Goal: Information Seeking & Learning: Find specific fact

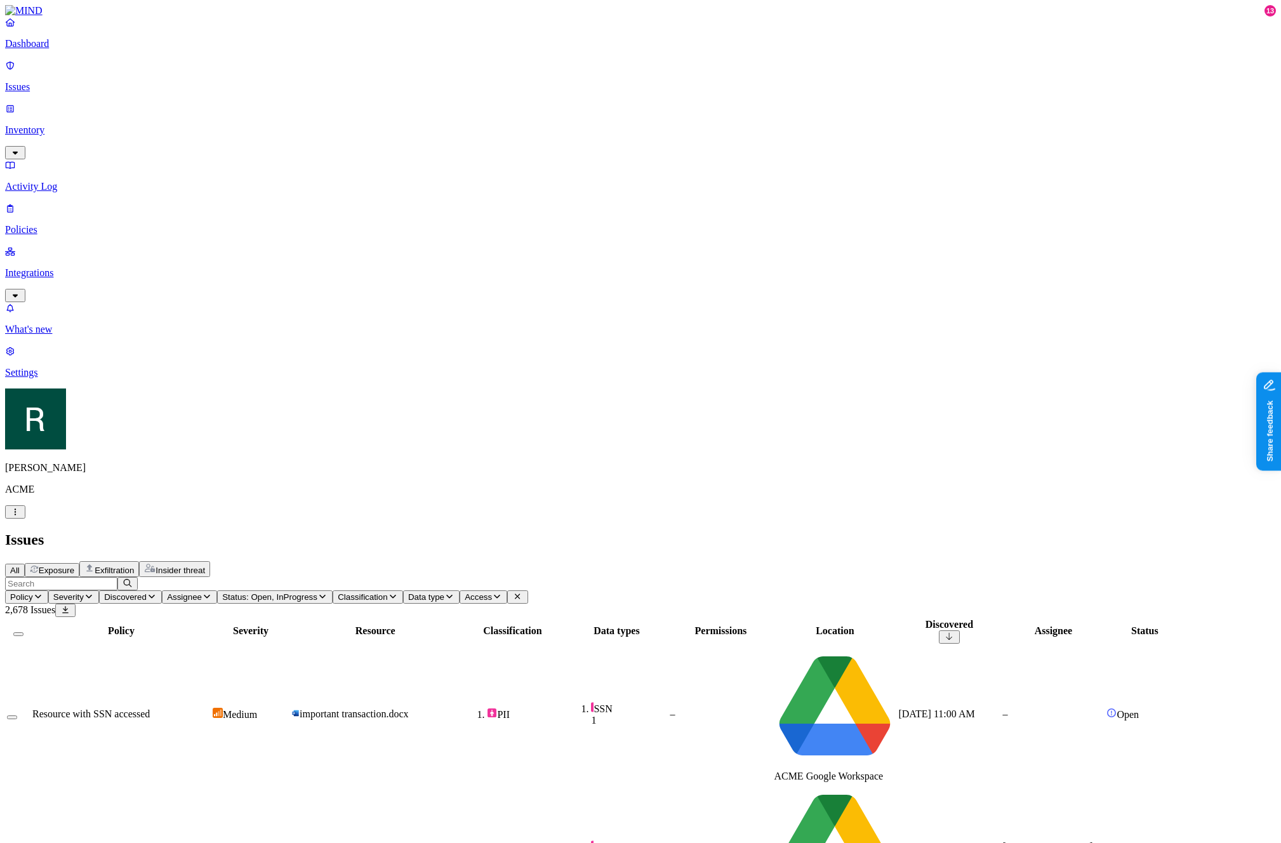
type input "f"
click at [317, 592] on span "Status: Open, InProgress" at bounding box center [269, 597] width 95 height 10
click at [147, 592] on span "Discovered" at bounding box center [125, 597] width 43 height 10
click at [117, 577] on input "resource" at bounding box center [61, 583] width 112 height 13
type input "detected"
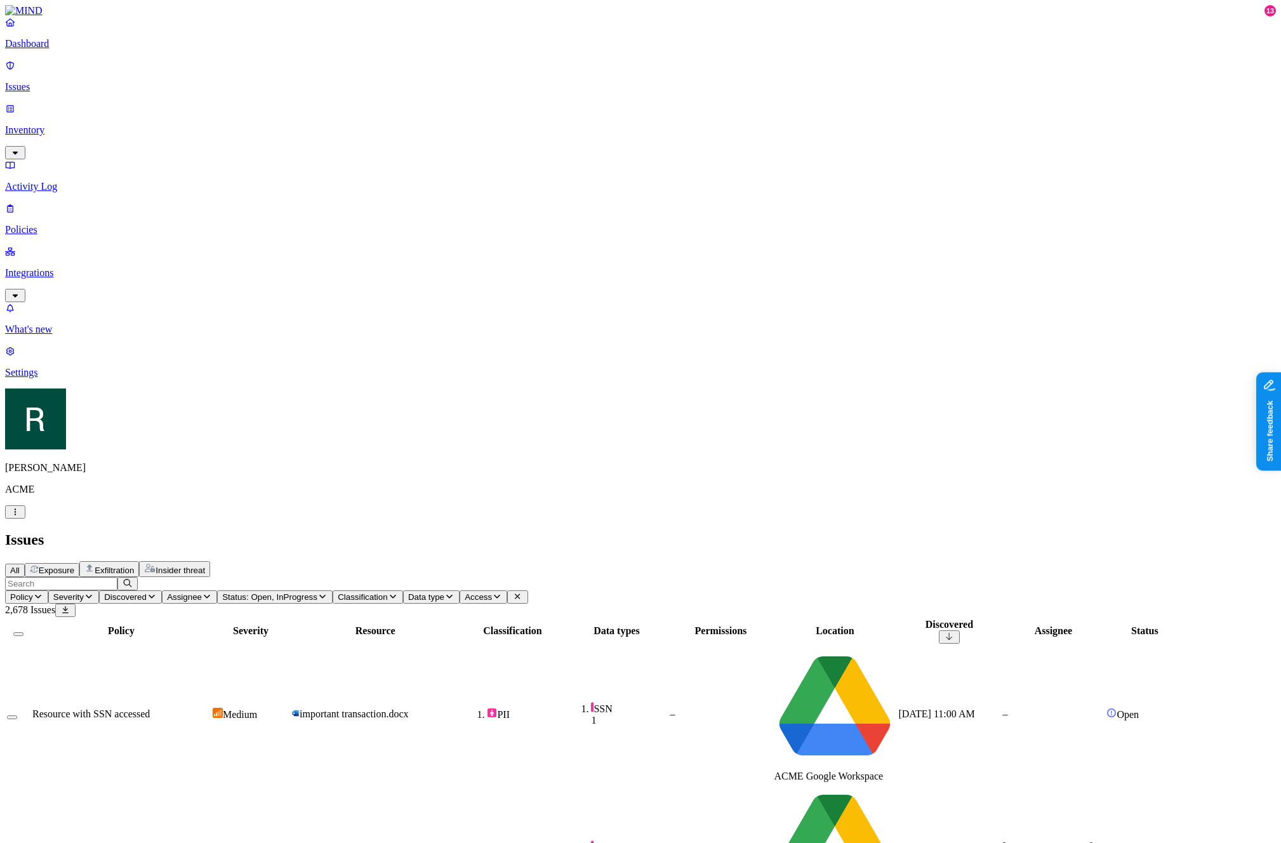
click at [43, 592] on icon "button" at bounding box center [38, 596] width 10 height 8
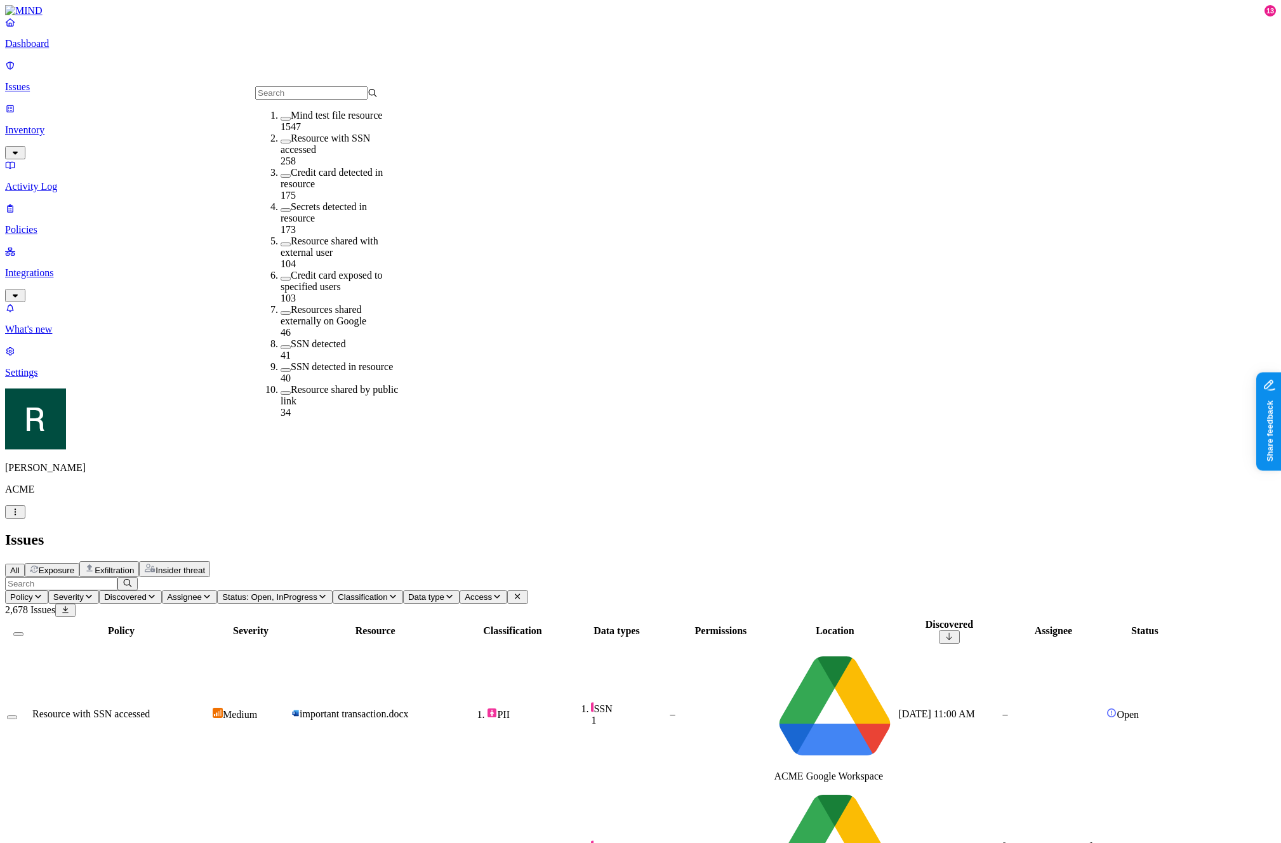
click at [340, 338] on div "SSN detected 41" at bounding box center [341, 349] width 122 height 23
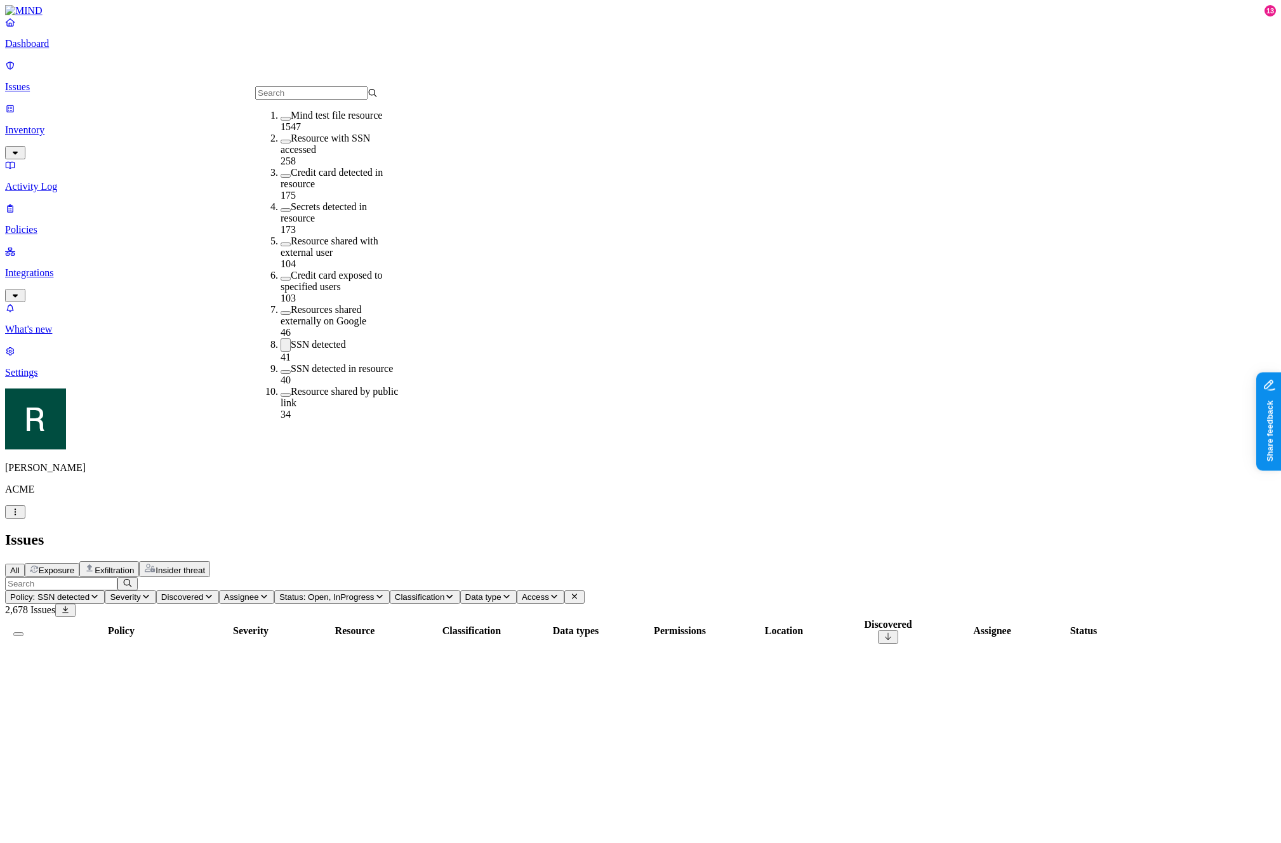
click at [480, 561] on div "All Exposure Exfiltration Insider threat" at bounding box center [640, 569] width 1270 height 16
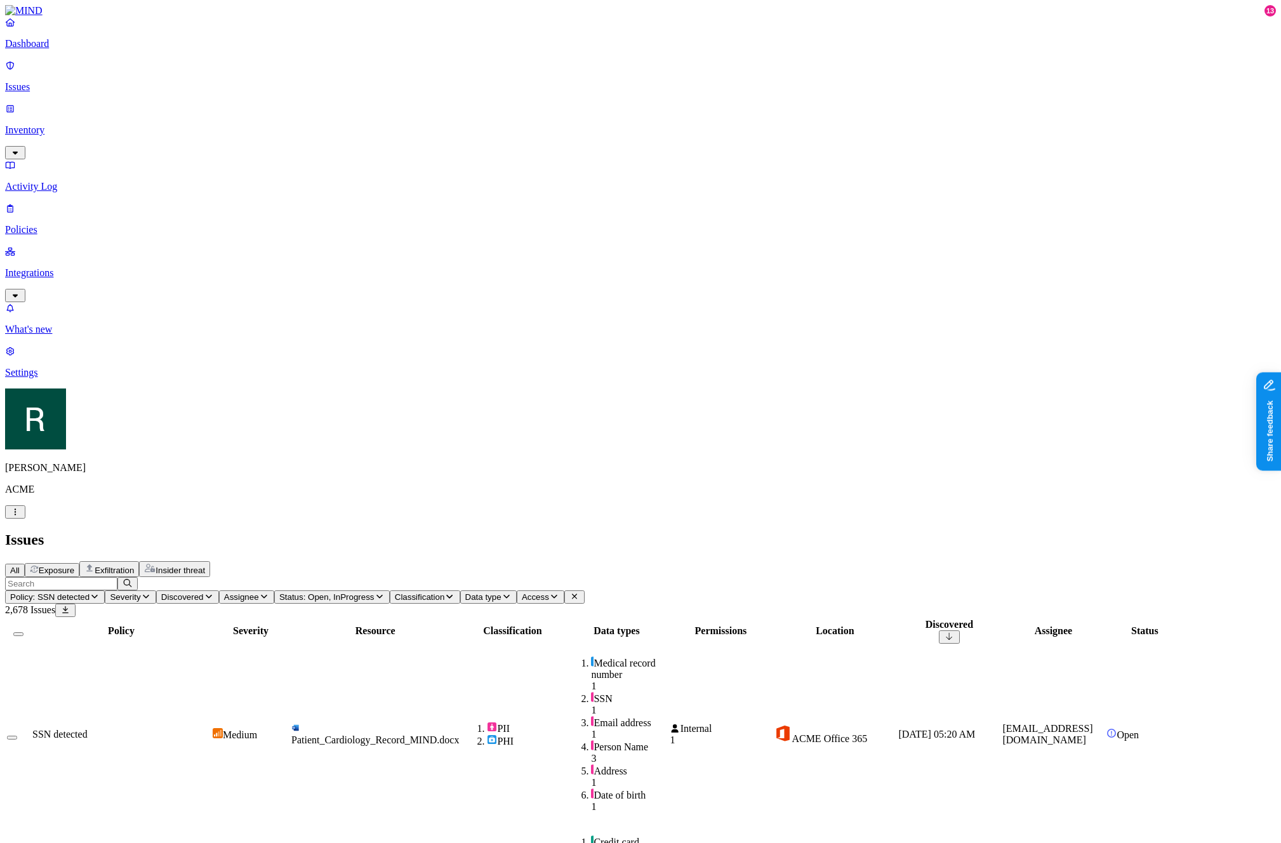
scroll to position [84, 0]
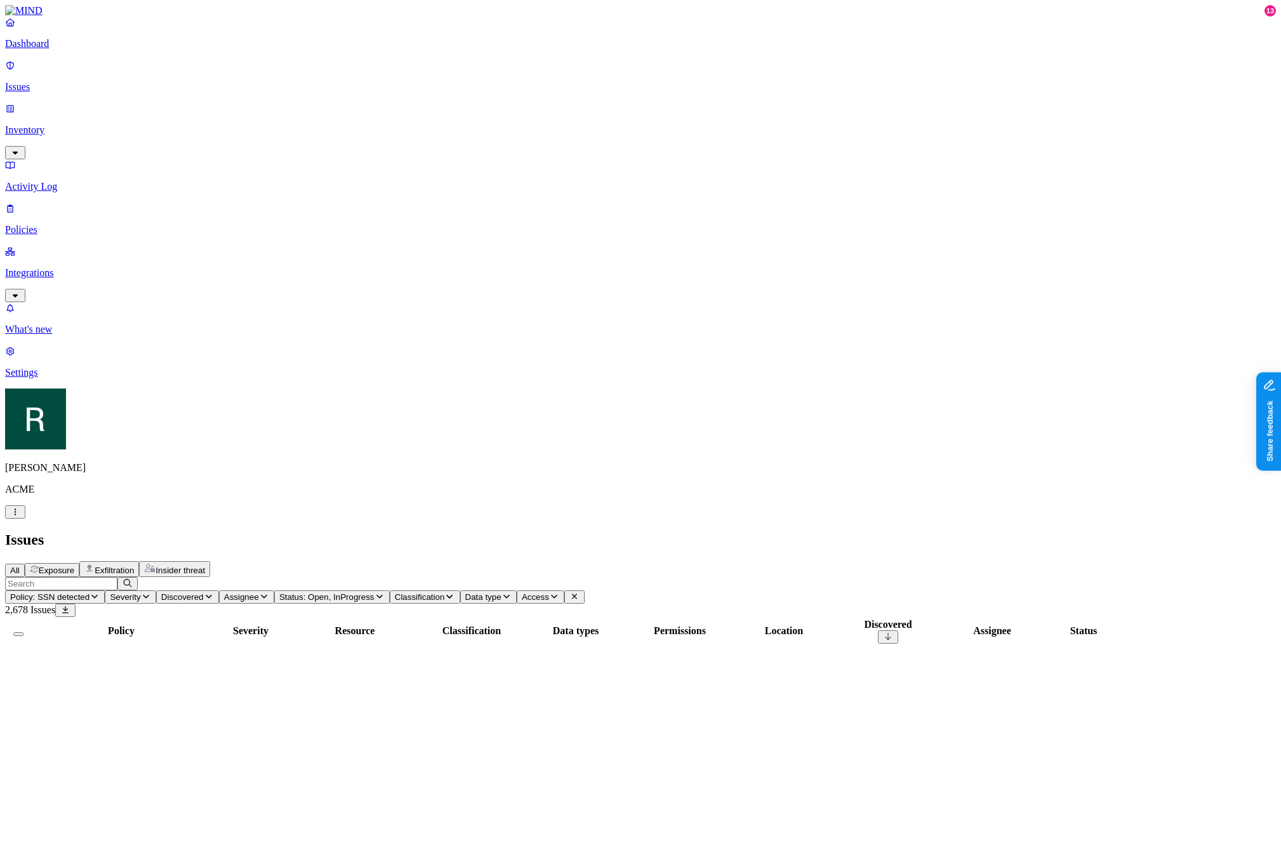
scroll to position [0, 0]
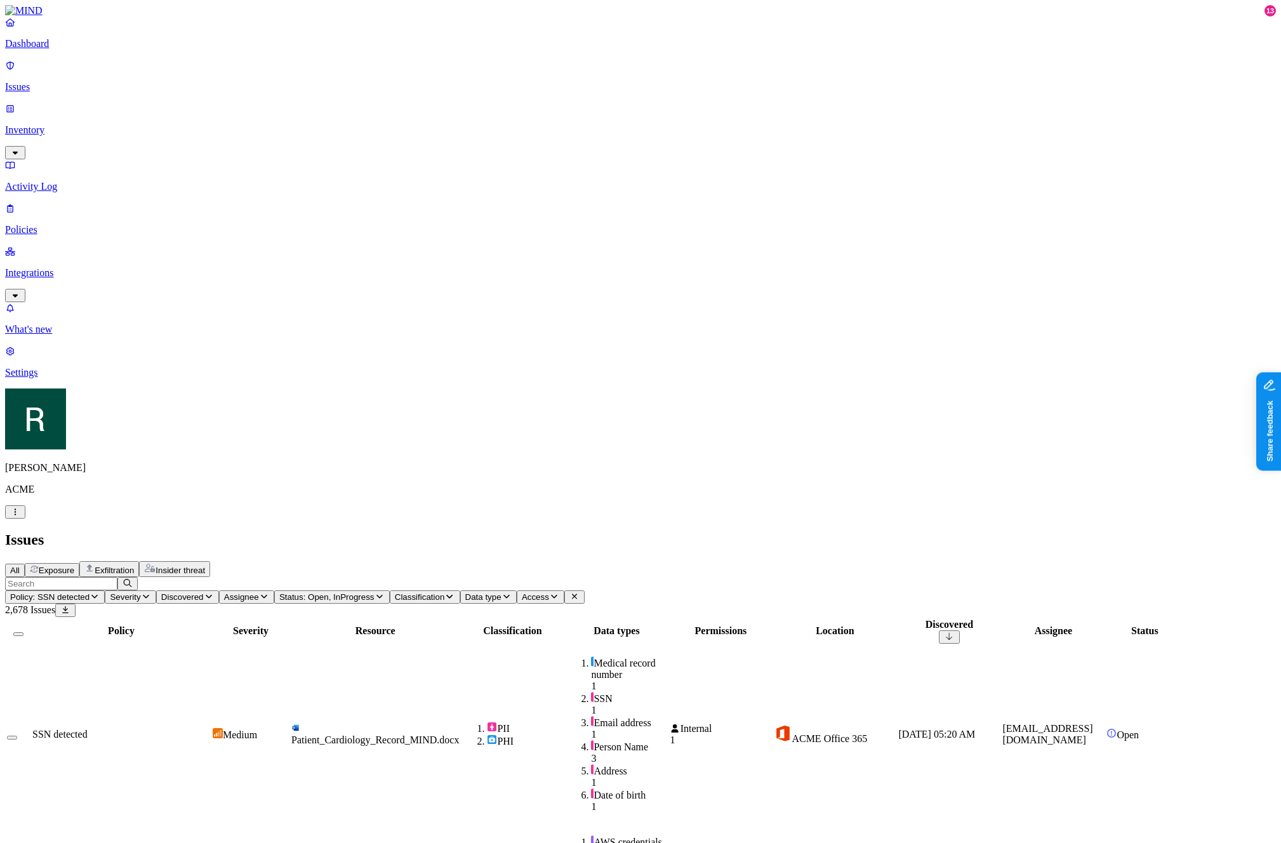
click at [117, 577] on input "text" at bounding box center [61, 583] width 112 height 13
click at [579, 592] on icon at bounding box center [574, 596] width 10 height 8
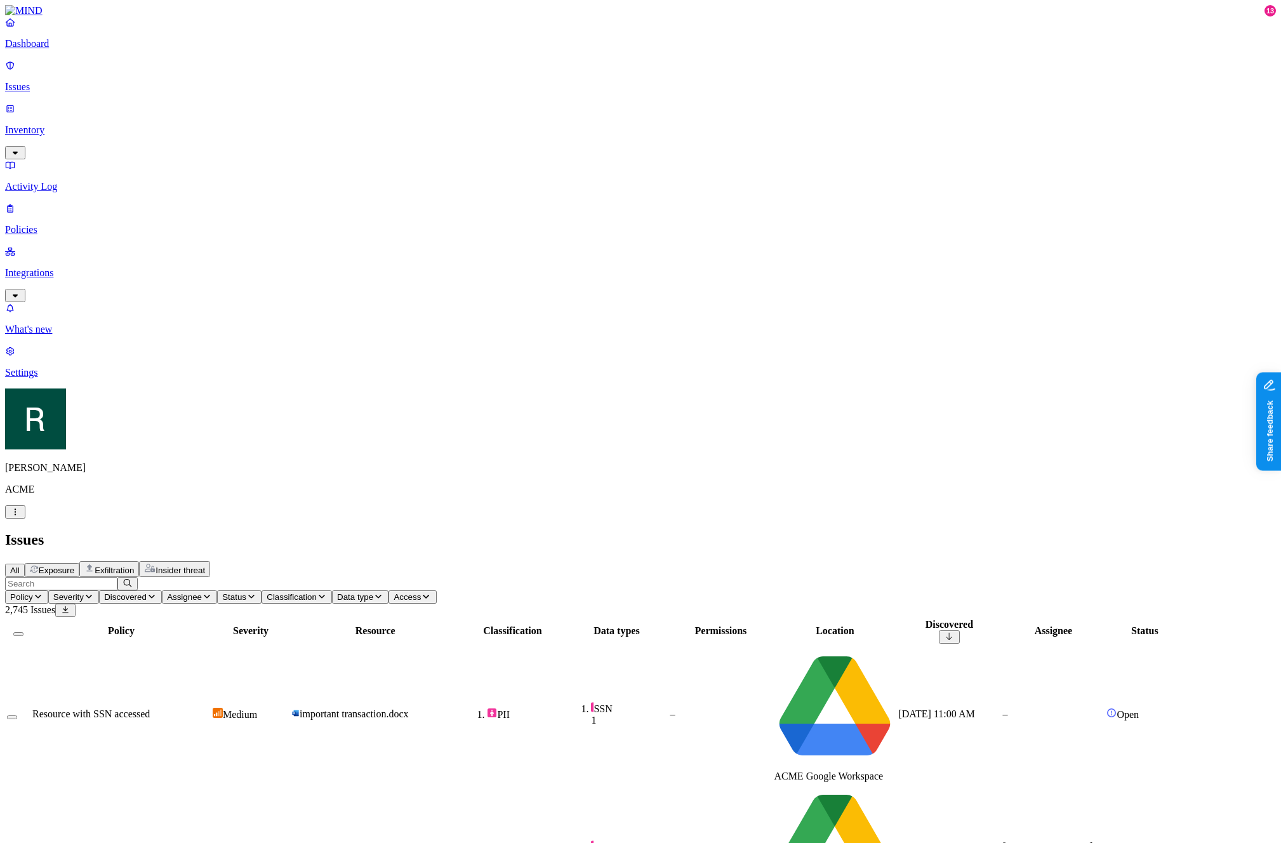
click at [317, 592] on span "Classification" at bounding box center [292, 597] width 50 height 10
click at [373, 592] on span "Data type" at bounding box center [355, 597] width 36 height 10
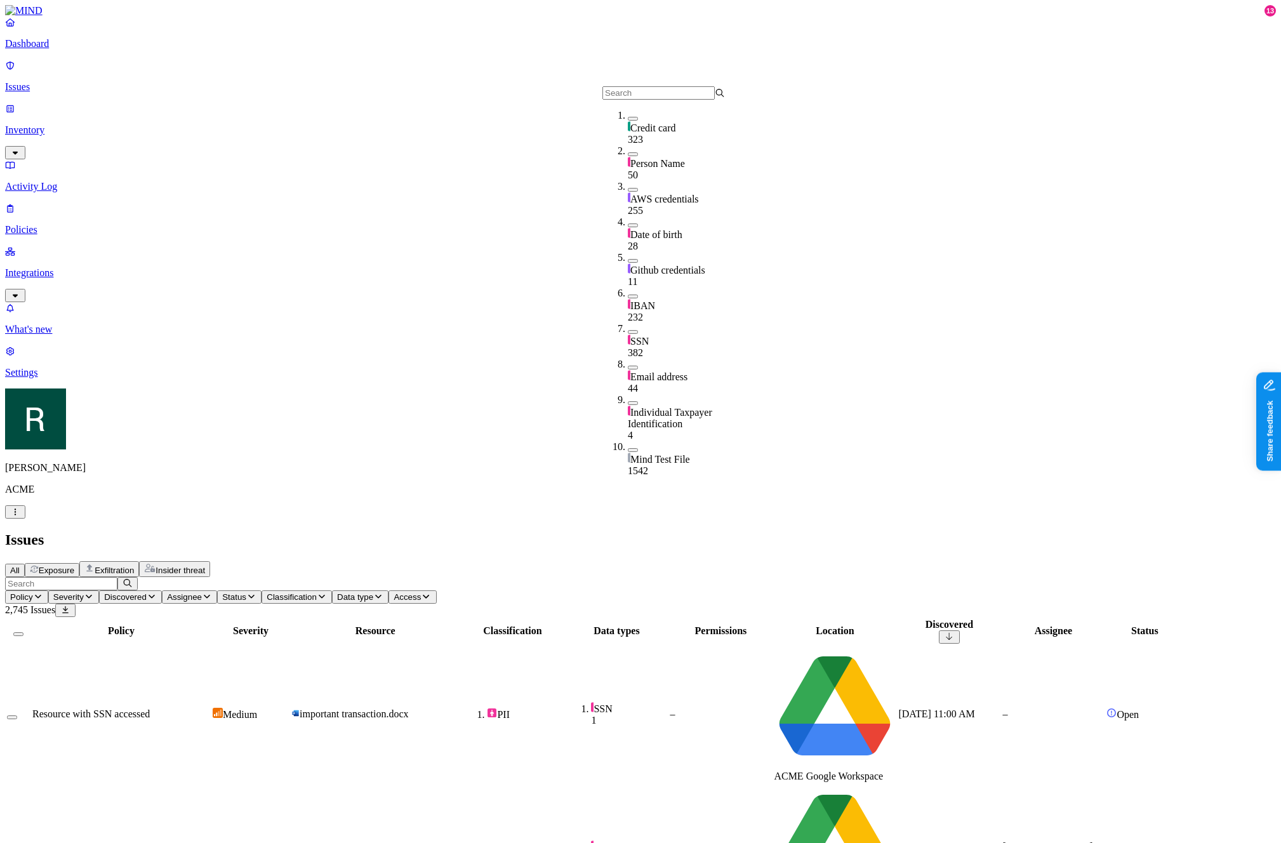
click at [421, 592] on span "Access" at bounding box center [406, 597] width 27 height 10
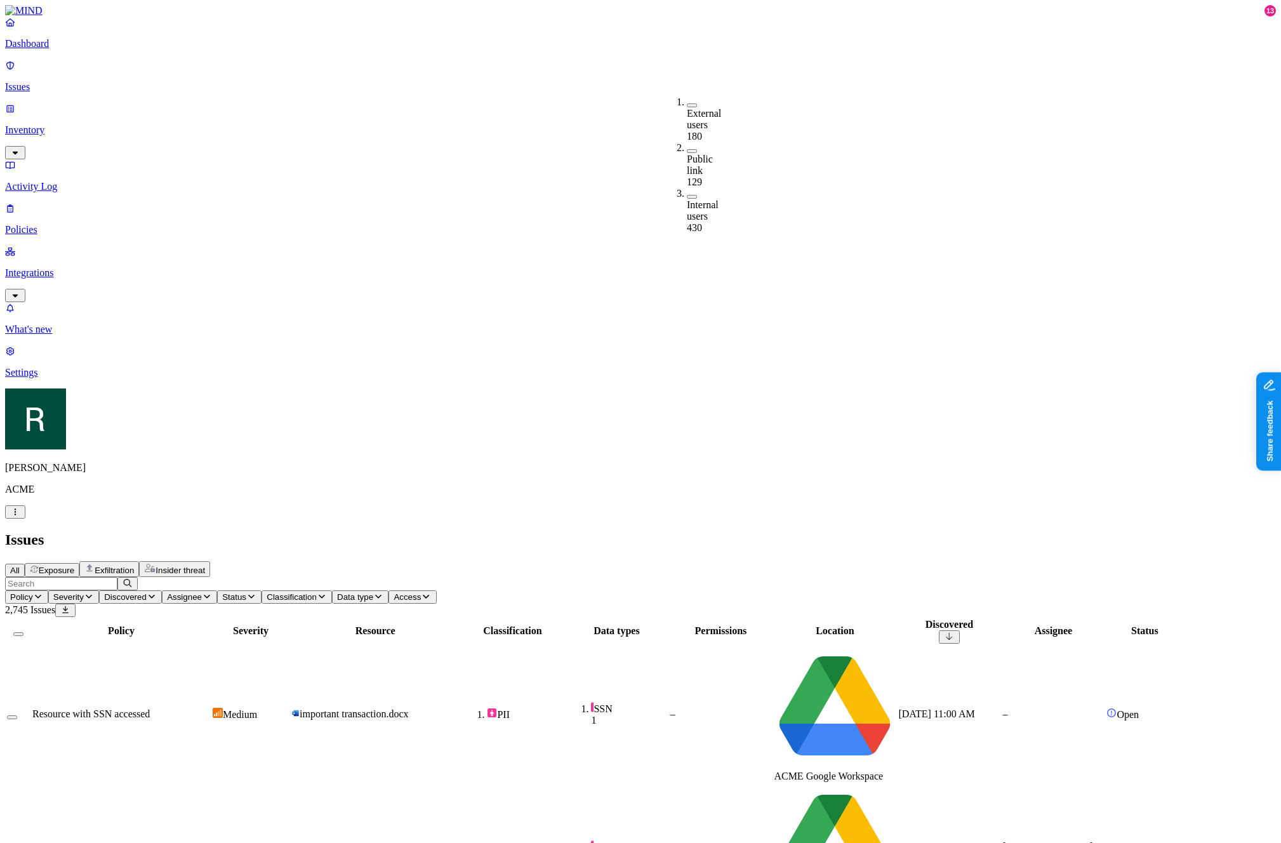
click at [646, 561] on div "All Exposure Exfiltration Insider threat" at bounding box center [640, 569] width 1270 height 16
click at [202, 592] on span "Assignee" at bounding box center [184, 597] width 35 height 10
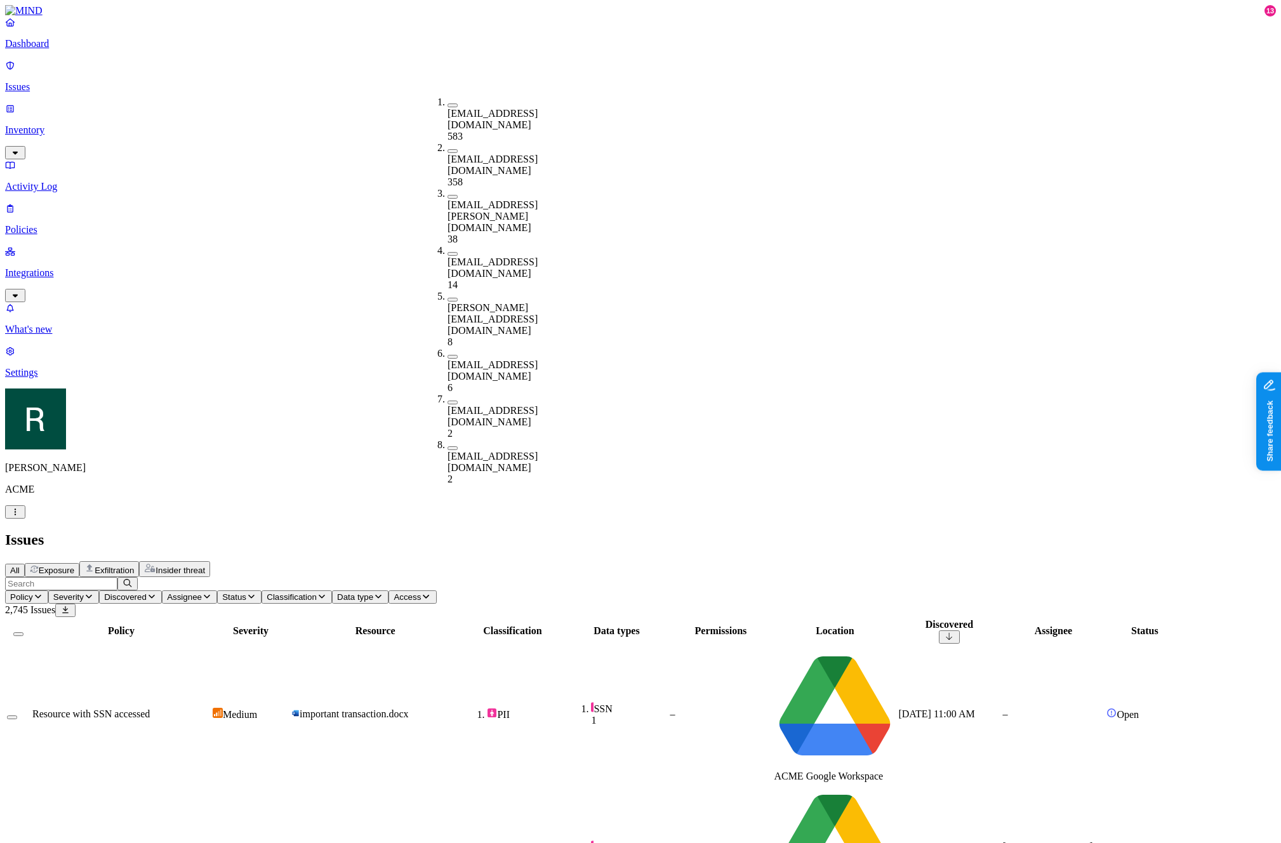
click at [449, 561] on div "All Exposure Exfiltration Insider threat" at bounding box center [640, 569] width 1270 height 16
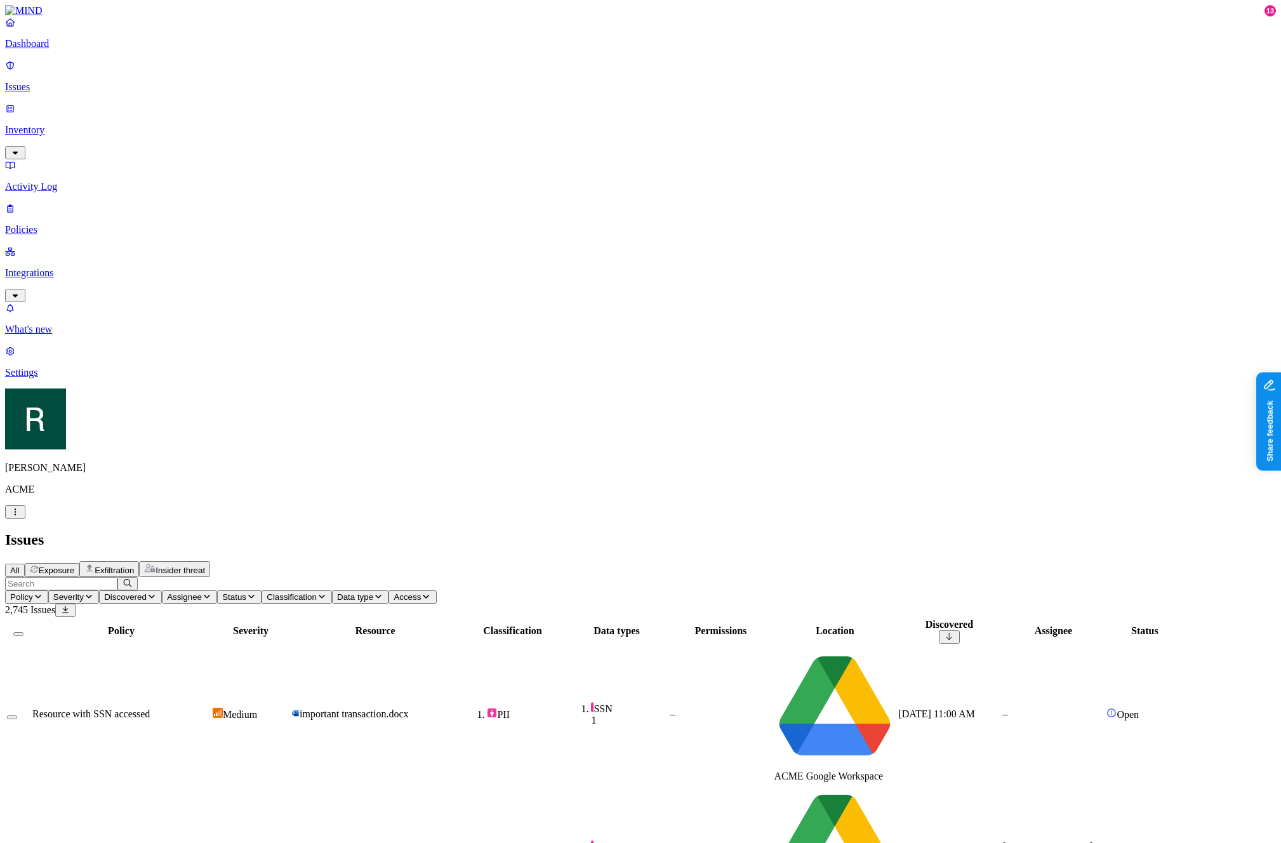
click at [20, 565] on span "All" at bounding box center [15, 570] width 10 height 10
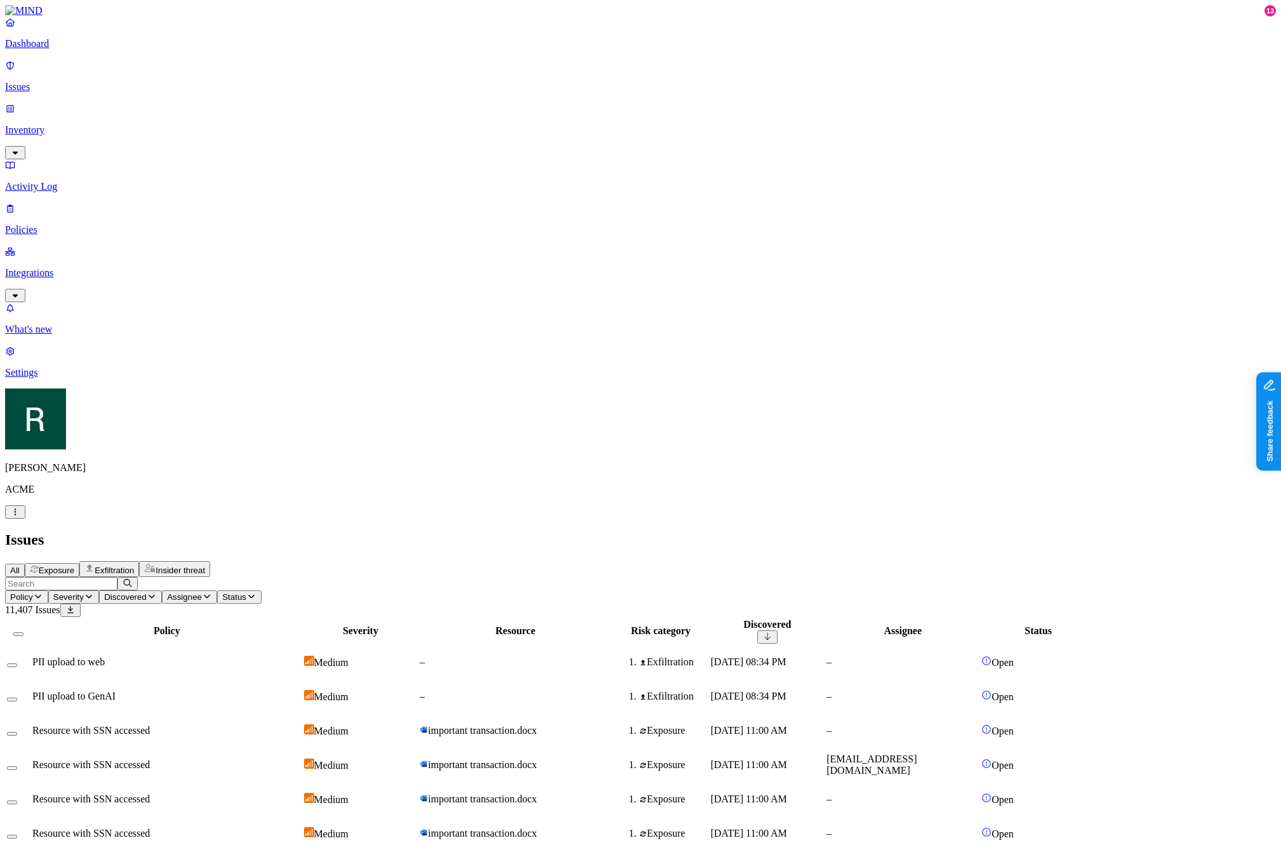
click at [246, 592] on span "Status" at bounding box center [234, 597] width 24 height 10
click at [532, 214] on span "In Progress" at bounding box center [523, 225] width 35 height 22
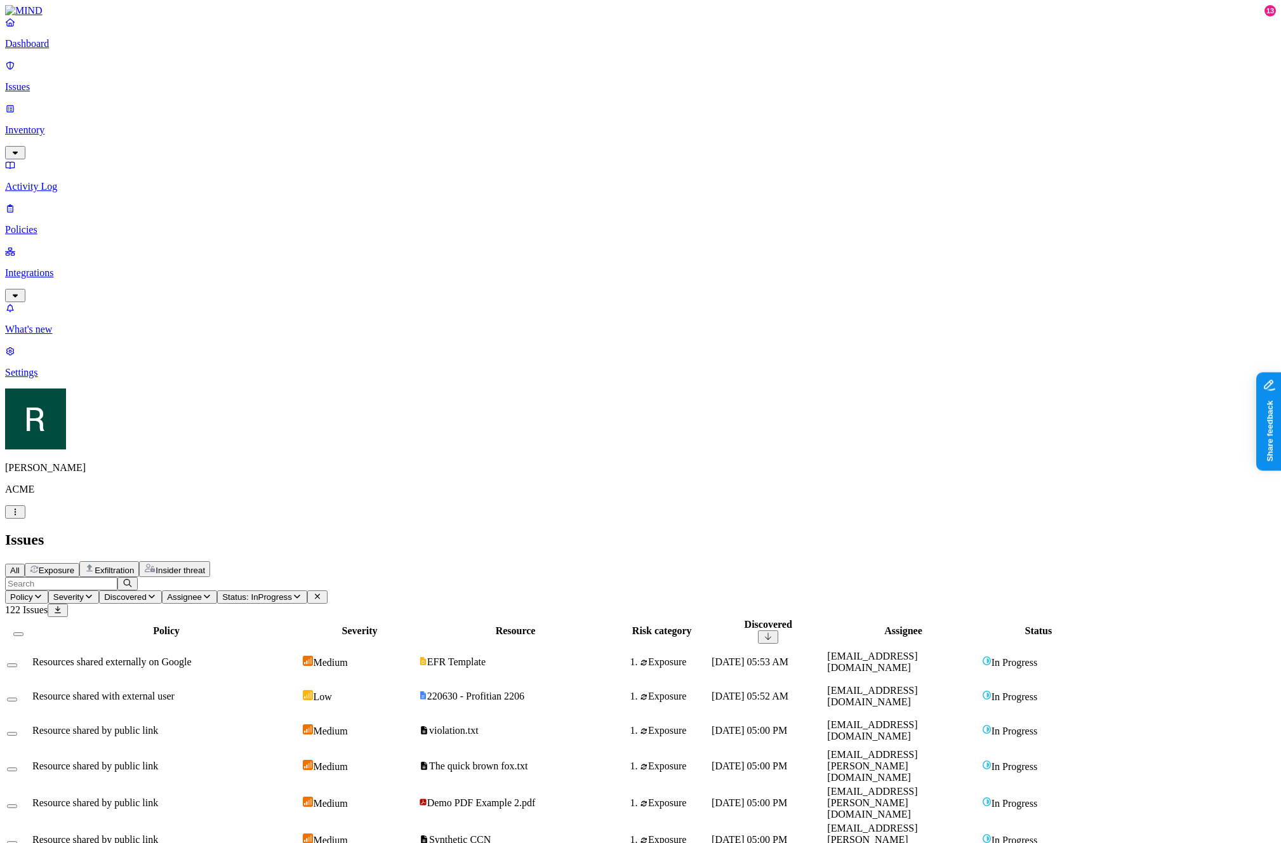
click at [292, 592] on span "Status: InProgress" at bounding box center [257, 597] width 70 height 10
click at [506, 143] on div "Open" at bounding box center [506, 161] width 0 height 36
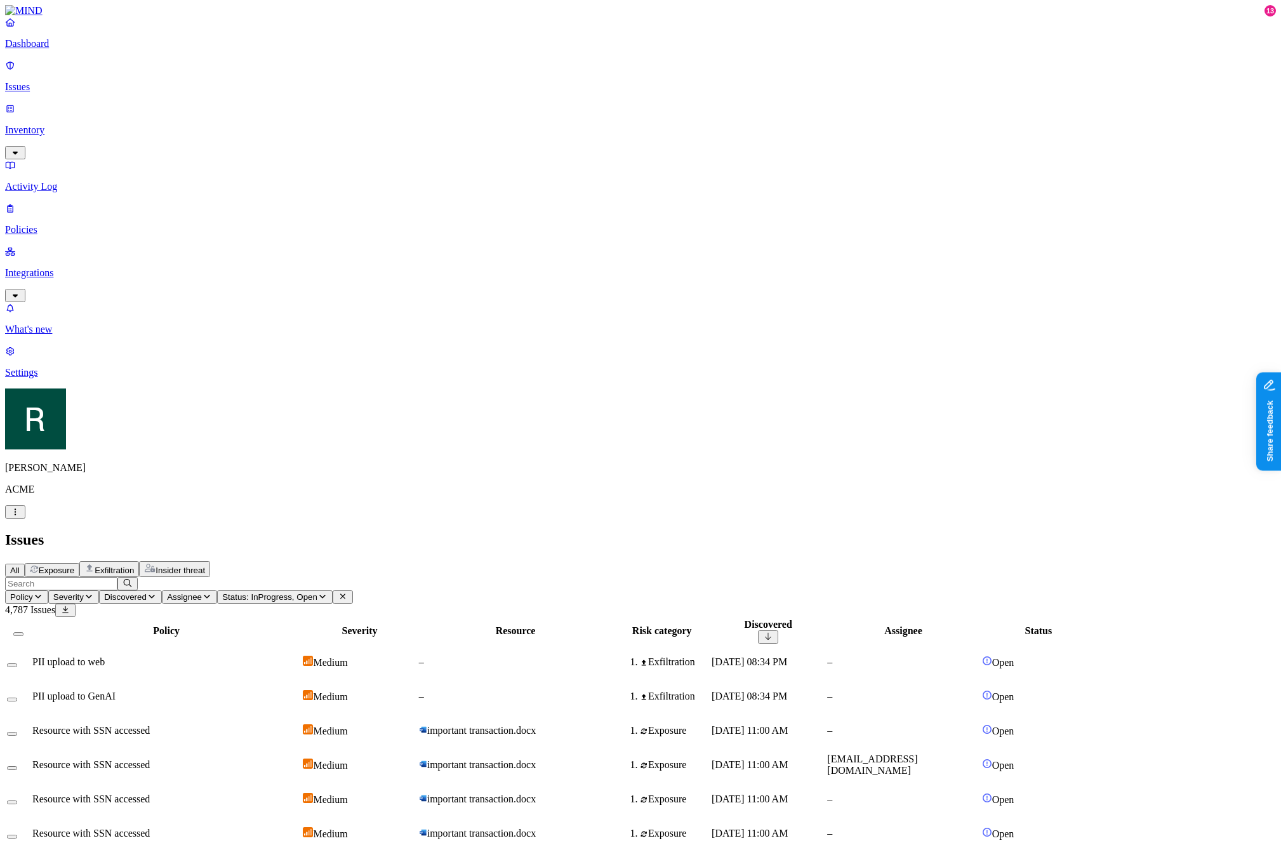
click at [317, 592] on span "Status: InProgress, Open" at bounding box center [269, 597] width 95 height 10
click at [539, 218] on span "In Progress" at bounding box center [523, 229] width 35 height 22
